Goal: Task Accomplishment & Management: Use online tool/utility

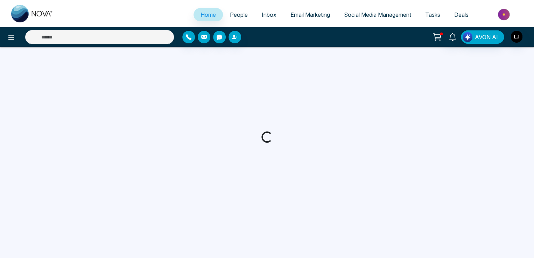
select select "*"
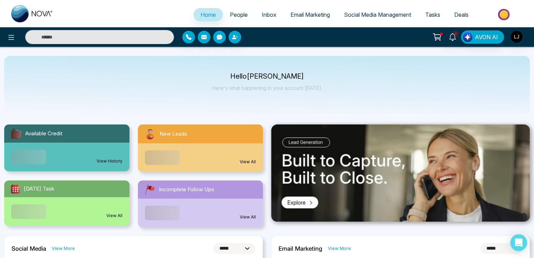
click at [358, 13] on span "Social Media Management" at bounding box center [377, 14] width 67 height 7
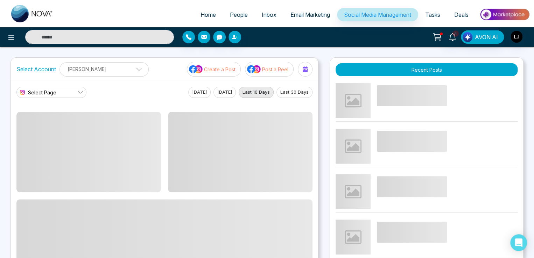
click at [256, 69] on img at bounding box center [254, 69] width 14 height 9
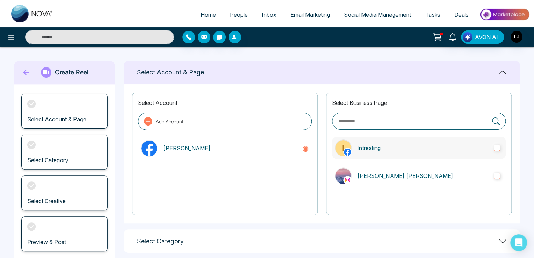
click at [373, 148] on p "Intresting" at bounding box center [423, 148] width 131 height 8
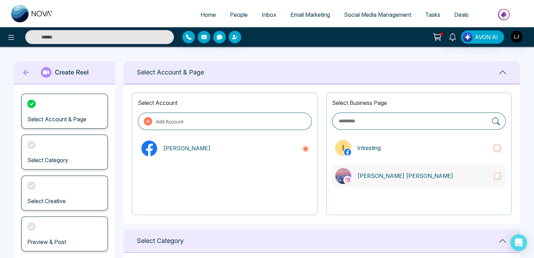
click at [377, 174] on p "[PERSON_NAME] [PERSON_NAME]" at bounding box center [423, 176] width 131 height 8
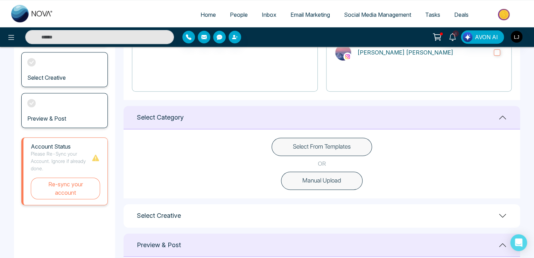
scroll to position [140, 0]
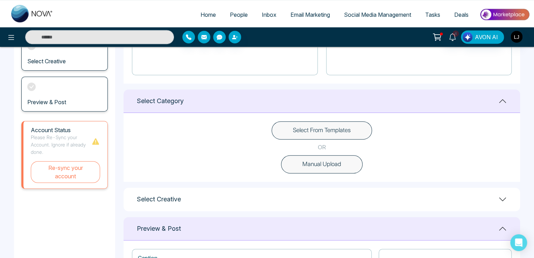
click at [320, 129] on button "Select From Templates" at bounding box center [322, 131] width 101 height 18
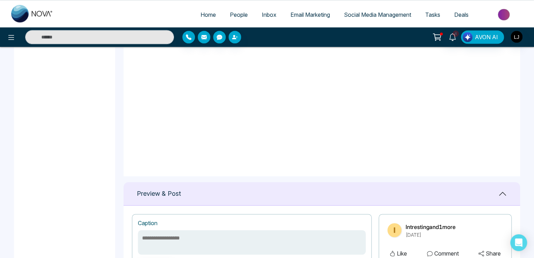
scroll to position [27, 0]
